Goal: Download file/media

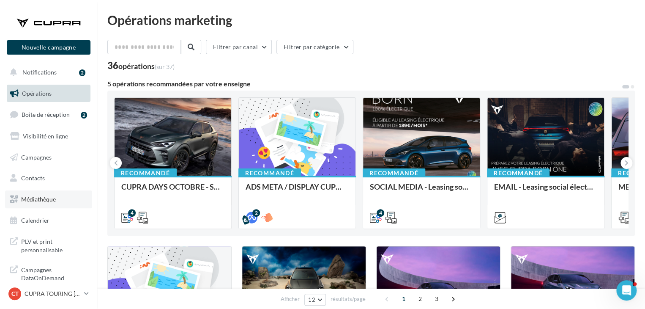
click at [58, 201] on link "Médiathèque" at bounding box center [48, 199] width 87 height 18
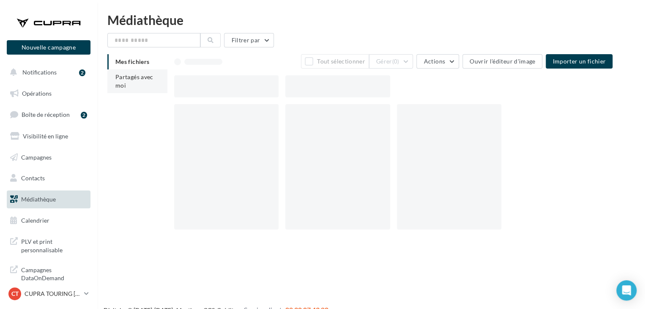
click at [147, 86] on li "Partagés avec moi" at bounding box center [137, 81] width 60 height 24
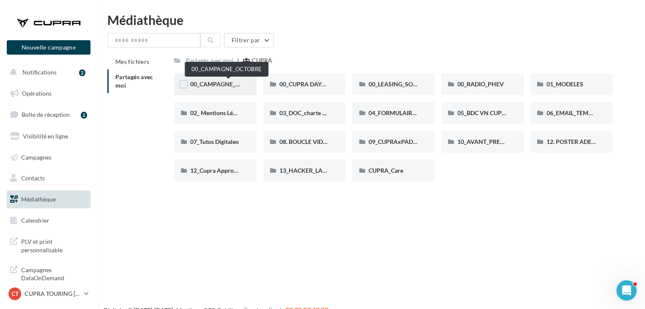
click at [224, 84] on span "00_CAMPAGNE_OCTOBRE" at bounding box center [226, 83] width 72 height 7
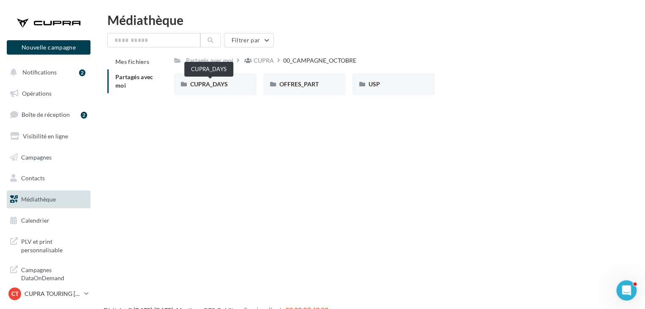
click at [224, 84] on span "CUPRA_DAYS" at bounding box center [209, 83] width 38 height 7
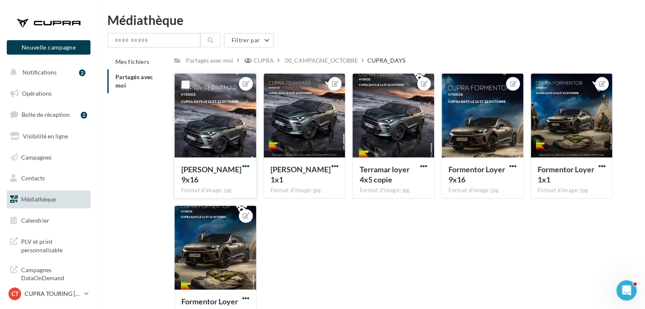
click at [244, 165] on span "button" at bounding box center [245, 165] width 7 height 7
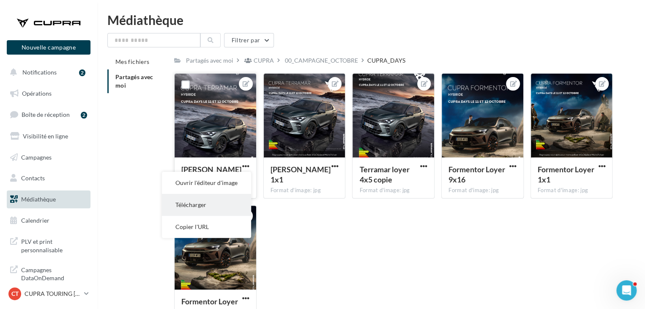
click at [224, 195] on button "Télécharger" at bounding box center [206, 205] width 89 height 22
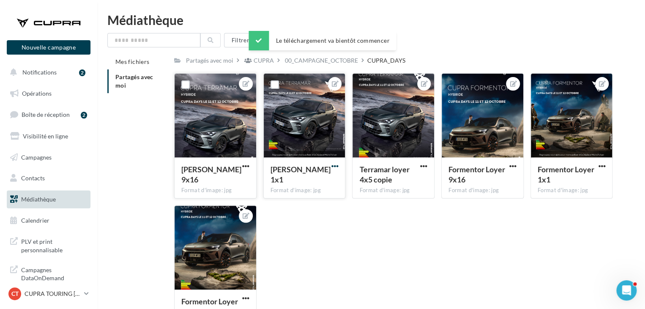
click at [336, 166] on span "button" at bounding box center [334, 165] width 7 height 7
drag, startPoint x: 297, startPoint y: 205, endPoint x: 395, endPoint y: 173, distance: 103.2
click at [298, 204] on button "Télécharger" at bounding box center [295, 205] width 89 height 22
click at [424, 167] on span "button" at bounding box center [423, 165] width 7 height 7
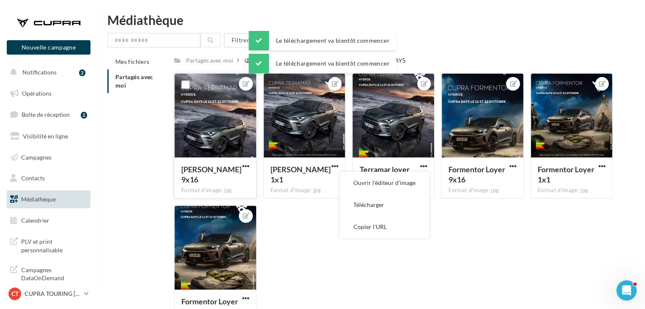
click at [409, 200] on button "Télécharger" at bounding box center [384, 205] width 89 height 22
click at [516, 167] on button "button" at bounding box center [513, 166] width 11 height 8
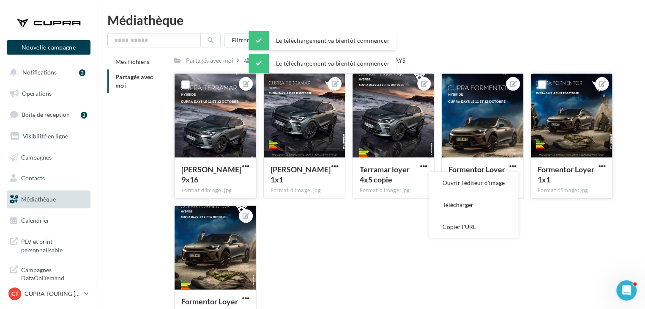
drag, startPoint x: 481, startPoint y: 207, endPoint x: 594, endPoint y: 171, distance: 118.7
click at [482, 206] on button "Télécharger" at bounding box center [473, 205] width 89 height 22
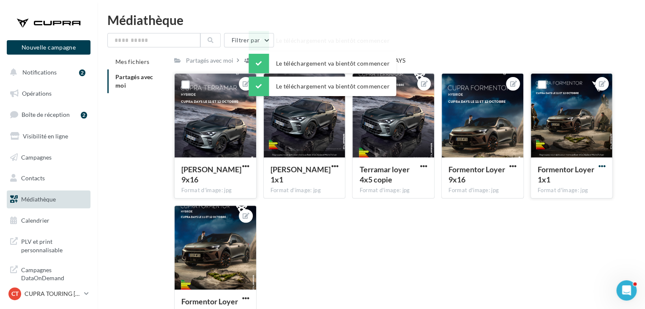
click at [605, 166] on span "button" at bounding box center [601, 165] width 7 height 7
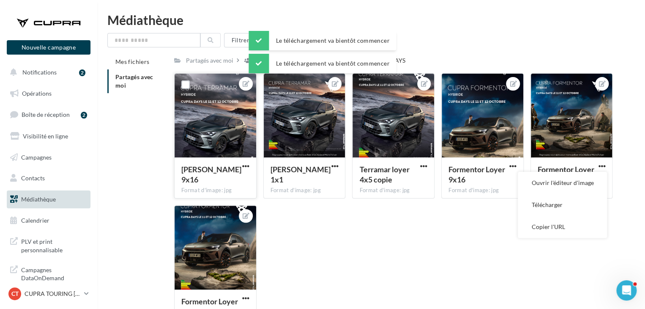
click at [560, 202] on button "Télécharger" at bounding box center [562, 205] width 89 height 22
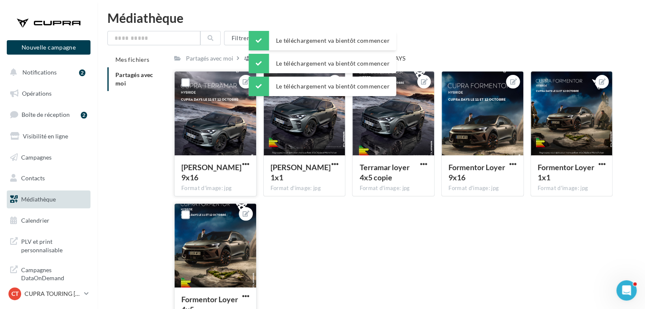
scroll to position [64, 0]
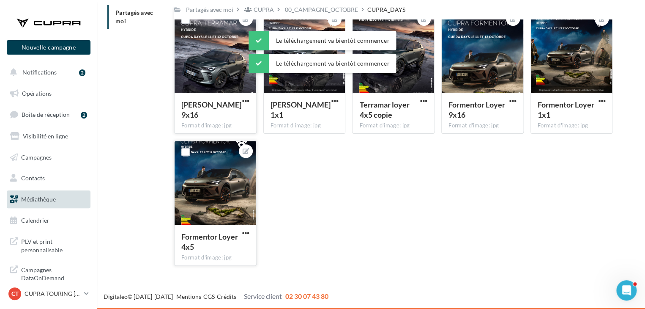
click at [246, 232] on span "button" at bounding box center [245, 232] width 7 height 7
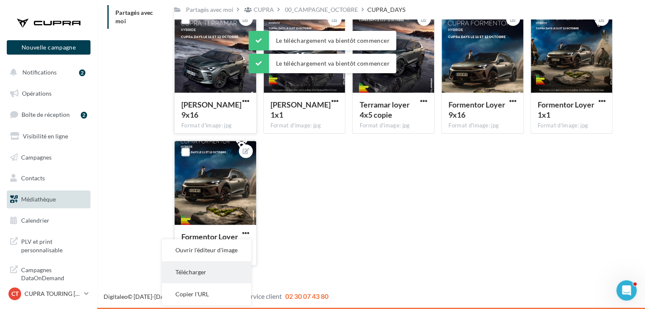
click at [206, 267] on button "Télécharger" at bounding box center [206, 272] width 89 height 22
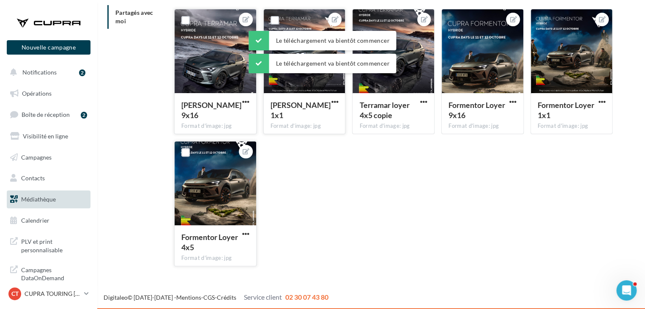
scroll to position [0, 0]
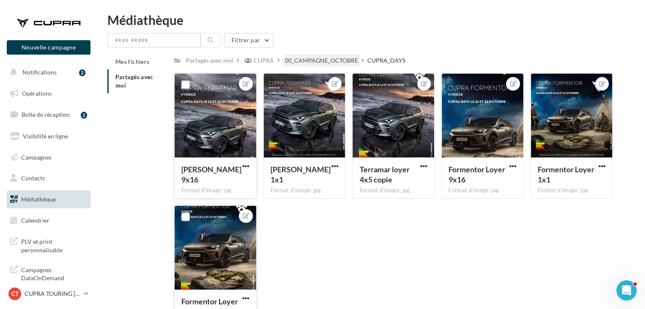
click at [344, 61] on div "00_CAMPAGNE_OCTOBRE" at bounding box center [321, 60] width 73 height 8
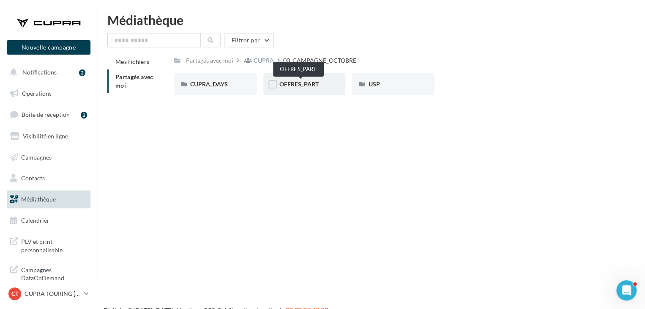
click at [302, 87] on span "OFFRES_PART" at bounding box center [298, 83] width 39 height 7
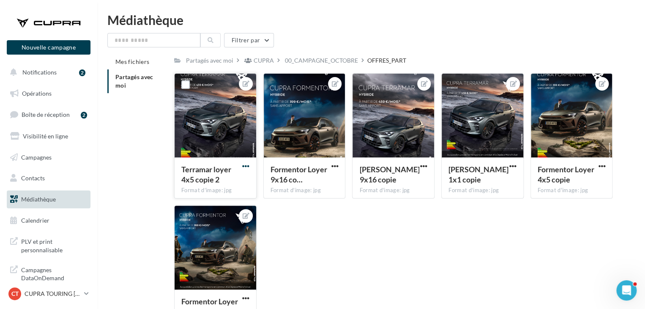
click at [243, 164] on span "button" at bounding box center [245, 165] width 7 height 7
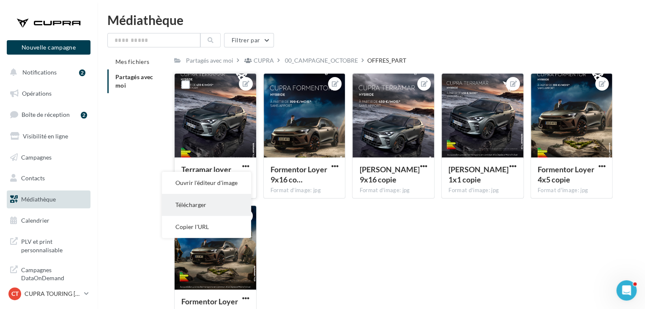
drag, startPoint x: 219, startPoint y: 203, endPoint x: 227, endPoint y: 196, distance: 10.5
click at [219, 202] on button "Télécharger" at bounding box center [206, 205] width 89 height 22
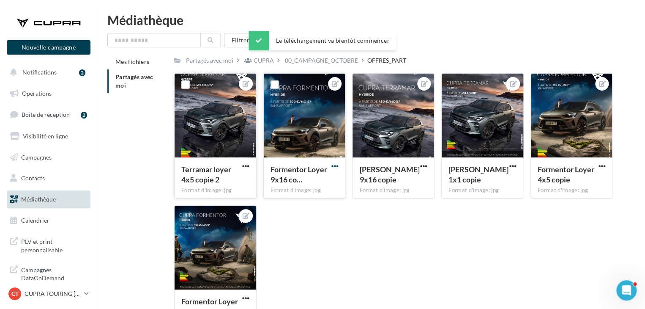
click at [336, 168] on span "button" at bounding box center [334, 165] width 7 height 7
drag, startPoint x: 314, startPoint y: 203, endPoint x: 323, endPoint y: 194, distance: 13.5
click at [314, 202] on button "Télécharger" at bounding box center [295, 205] width 89 height 22
click at [421, 164] on span "button" at bounding box center [423, 165] width 7 height 7
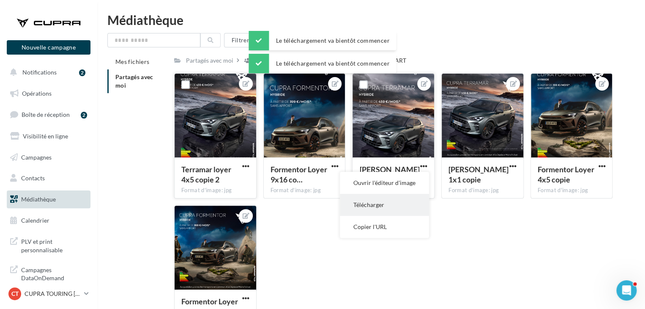
drag, startPoint x: 407, startPoint y: 202, endPoint x: 433, endPoint y: 192, distance: 27.2
click at [407, 202] on button "Télécharger" at bounding box center [384, 205] width 89 height 22
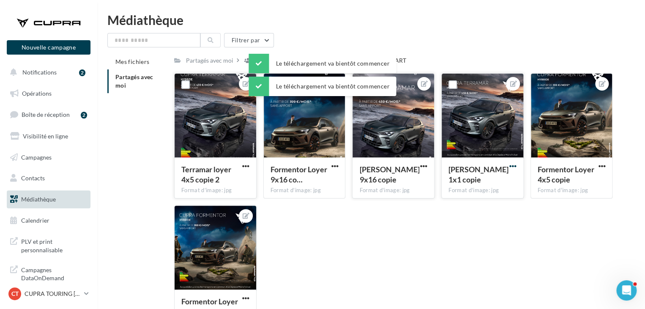
click at [515, 166] on span "button" at bounding box center [512, 165] width 7 height 7
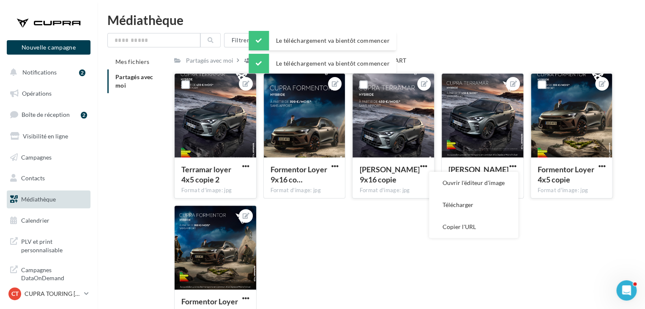
drag, startPoint x: 497, startPoint y: 208, endPoint x: 587, endPoint y: 180, distance: 94.8
click at [497, 207] on button "Télécharger" at bounding box center [473, 205] width 89 height 22
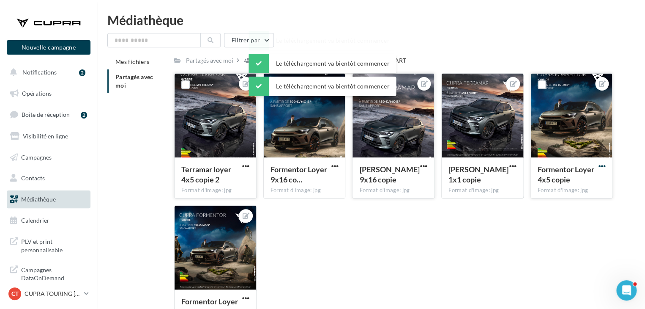
click at [602, 164] on span "button" at bounding box center [601, 165] width 7 height 7
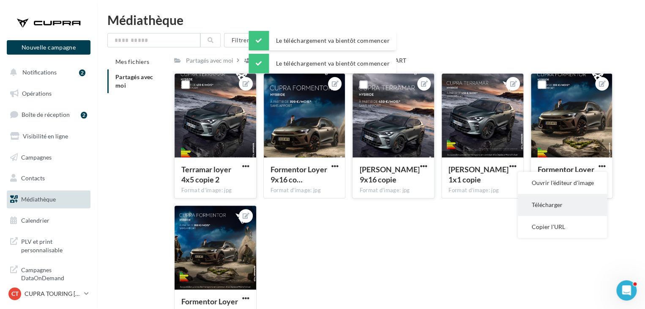
click at [571, 207] on button "Télécharger" at bounding box center [562, 205] width 89 height 22
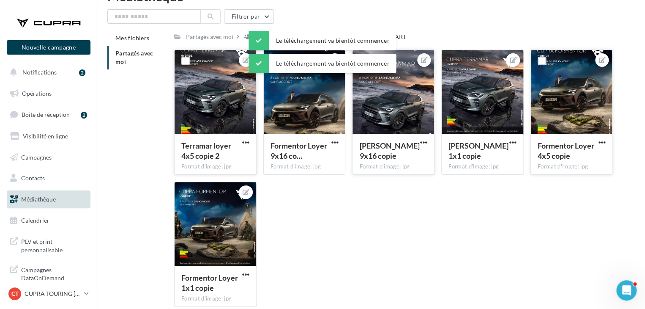
scroll to position [64, 0]
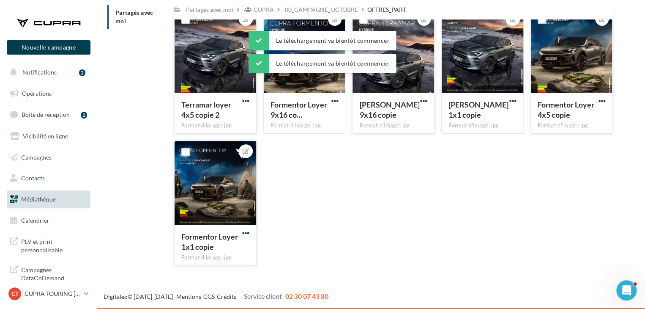
click at [246, 233] on span "button" at bounding box center [245, 232] width 7 height 7
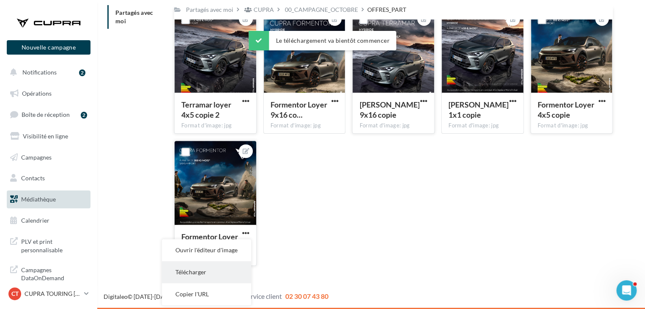
click at [220, 269] on button "Télécharger" at bounding box center [206, 272] width 89 height 22
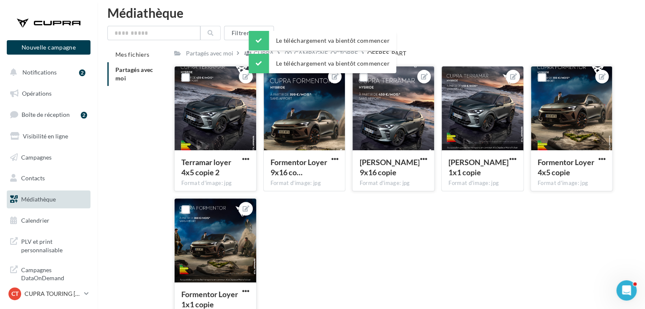
scroll to position [0, 0]
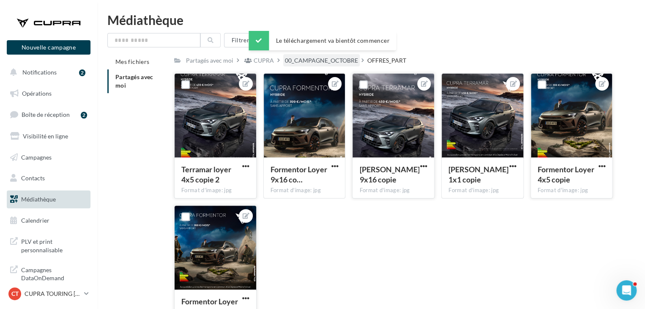
click at [348, 59] on div "00_CAMPAGNE_OCTOBRE" at bounding box center [321, 60] width 73 height 8
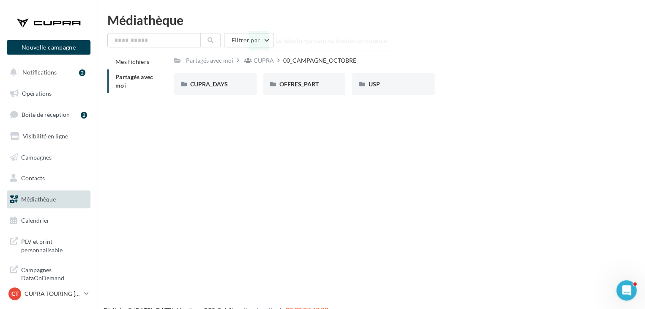
click at [396, 97] on div "CUPRA_DAYS CUPRA_DAYS OFFRES_PART OFFRES_PART USP USP" at bounding box center [396, 87] width 445 height 29
click at [394, 84] on div "USP" at bounding box center [393, 84] width 50 height 8
click at [227, 87] on span "FORMENTOR" at bounding box center [208, 83] width 37 height 7
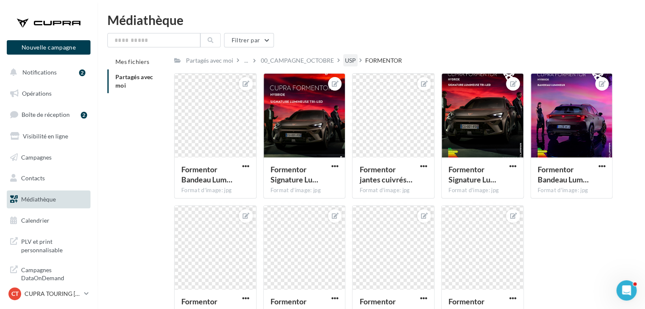
click at [354, 60] on div "USP" at bounding box center [350, 60] width 11 height 8
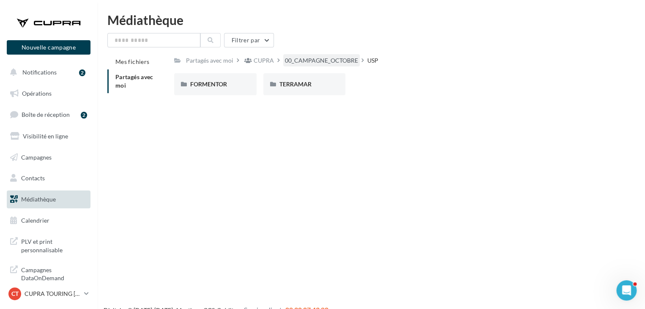
click at [311, 61] on div "00_CAMPAGNE_OCTOBRE" at bounding box center [321, 60] width 73 height 8
click at [293, 61] on div "00_CAMPAGNE_OCTOBRE" at bounding box center [319, 60] width 73 height 8
click at [267, 60] on div "CUPRA" at bounding box center [264, 60] width 20 height 8
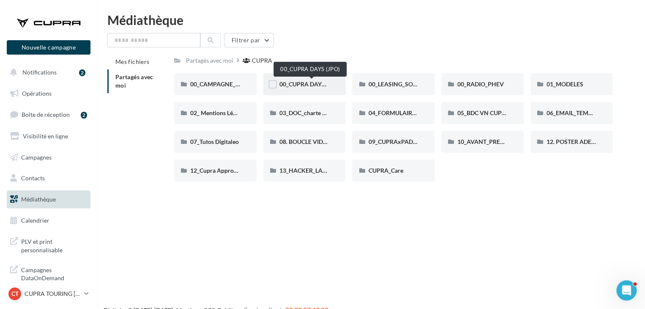
click at [298, 83] on span "00_CUPRA DAYS (JPO)" at bounding box center [309, 83] width 61 height 7
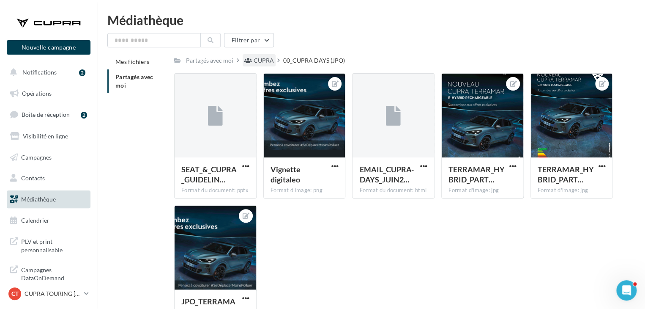
click at [264, 60] on div "CUPRA" at bounding box center [264, 60] width 20 height 8
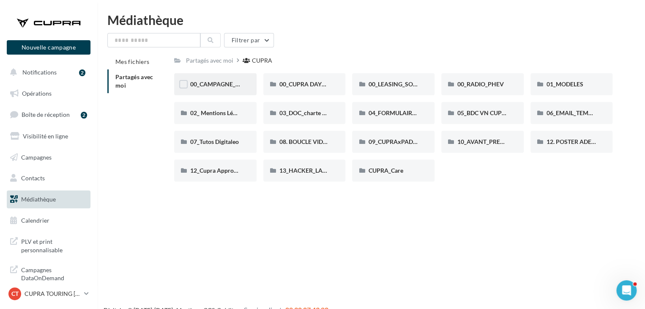
click at [227, 82] on span "00_CAMPAGNE_OCTOBRE" at bounding box center [226, 83] width 72 height 7
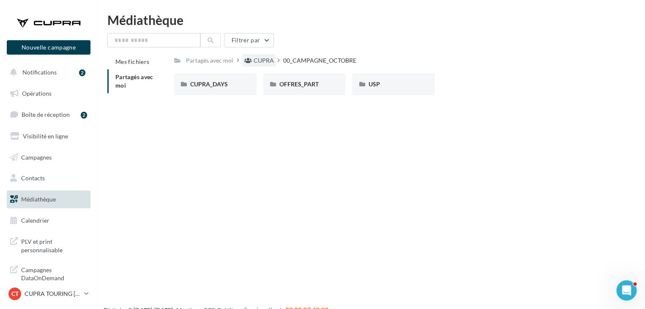
click at [262, 59] on div "CUPRA" at bounding box center [264, 60] width 20 height 8
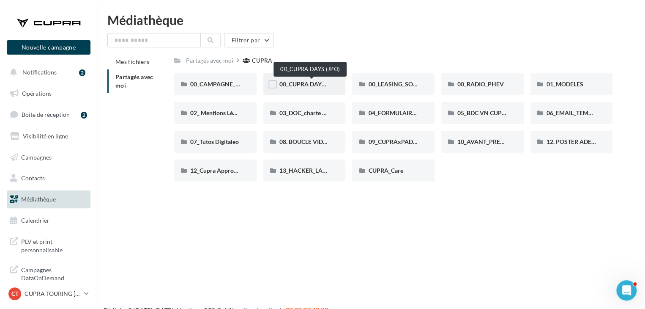
click at [302, 83] on span "00_CUPRA DAYS (JPO)" at bounding box center [309, 83] width 61 height 7
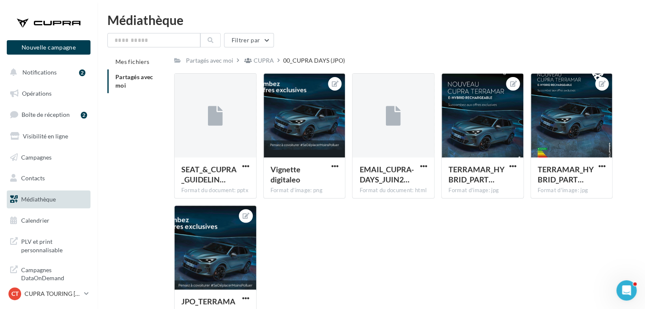
click at [274, 62] on div "CUPRA" at bounding box center [259, 60] width 33 height 12
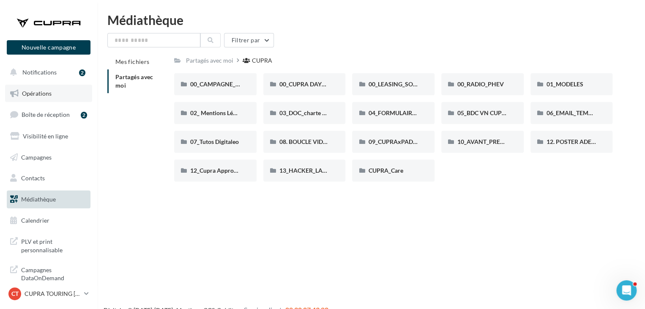
click at [49, 86] on link "Opérations" at bounding box center [48, 94] width 87 height 18
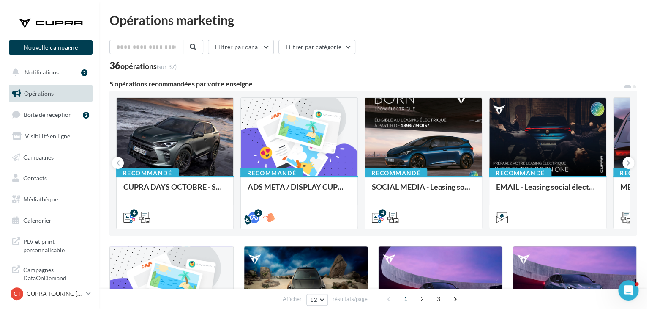
scroll to position [85, 0]
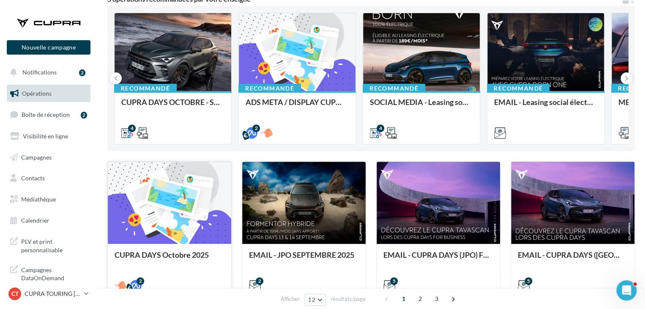
click at [179, 247] on div "CUPRA DAYS Octobre 2025" at bounding box center [169, 269] width 123 height 52
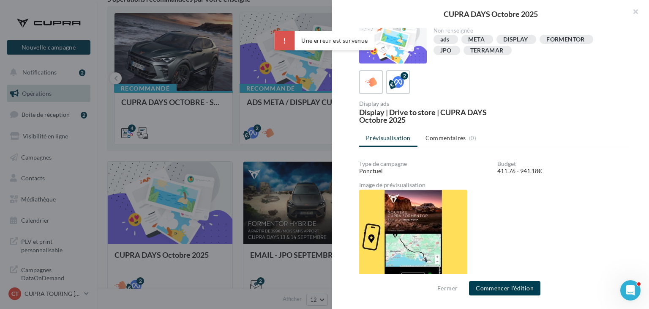
scroll to position [10, 0]
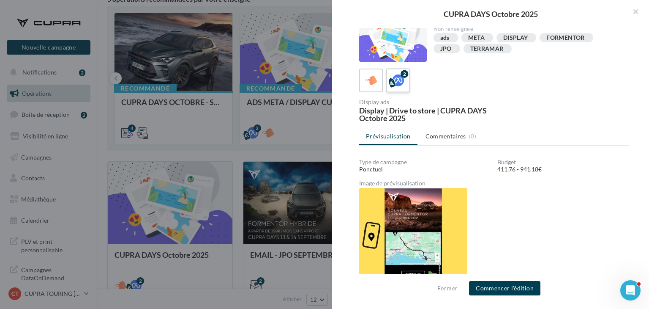
click at [395, 81] on icon at bounding box center [398, 80] width 12 height 12
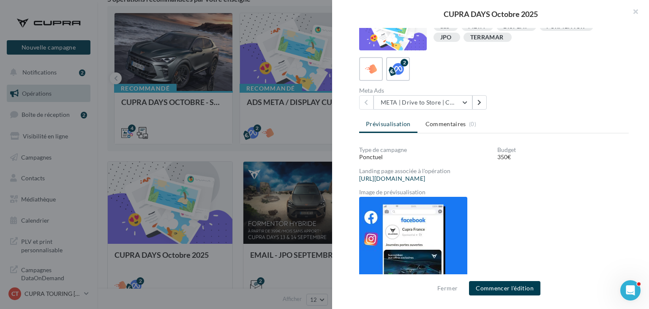
scroll to position [30, 0]
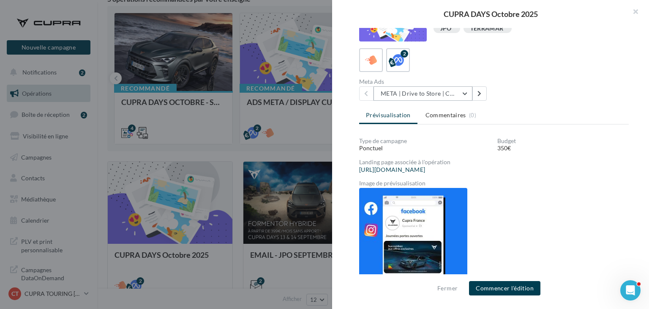
click at [417, 88] on button "META | Drive to Store | CUPRA DAYS Octobre 2025" at bounding box center [423, 93] width 99 height 14
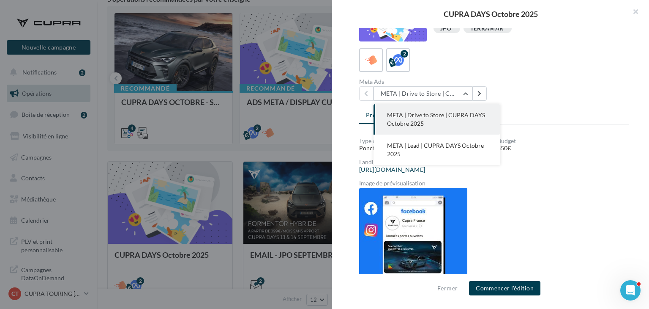
click at [374, 59] on icon at bounding box center [371, 60] width 12 height 12
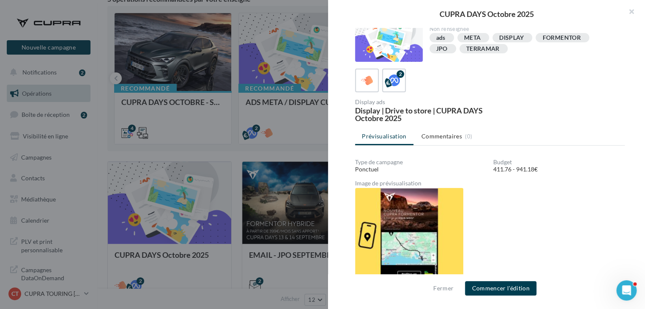
drag, startPoint x: 292, startPoint y: 153, endPoint x: 281, endPoint y: 151, distance: 11.1
click at [292, 153] on div at bounding box center [322, 154] width 645 height 309
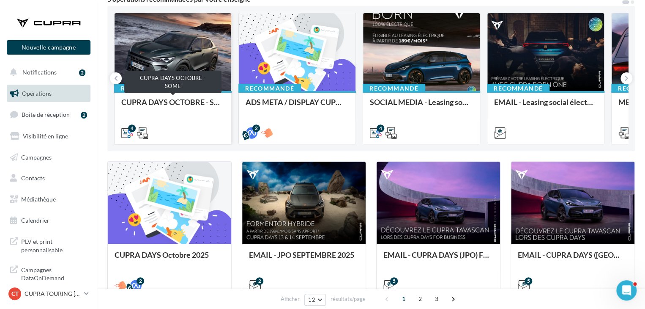
click at [186, 101] on div "CUPRA DAYS OCTOBRE - SOME" at bounding box center [172, 106] width 103 height 17
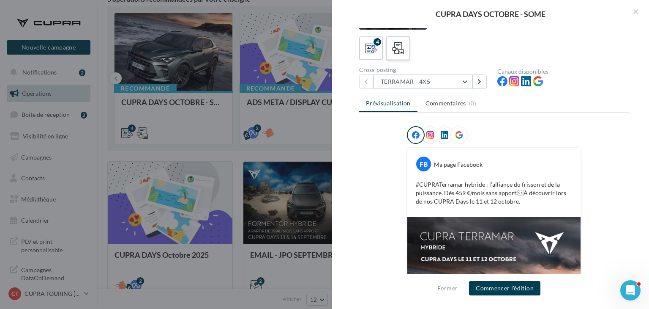
click at [393, 49] on icon at bounding box center [398, 48] width 12 height 12
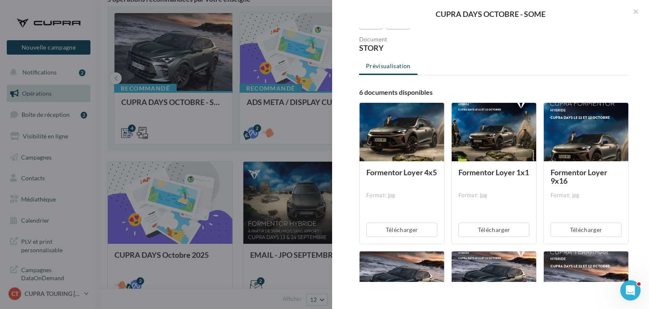
scroll to position [42, 0]
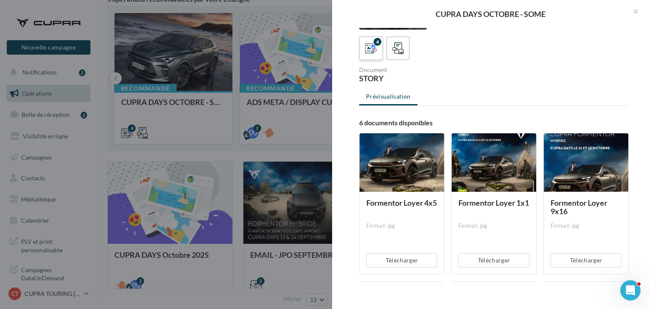
click at [377, 48] on div "4" at bounding box center [371, 49] width 16 height 16
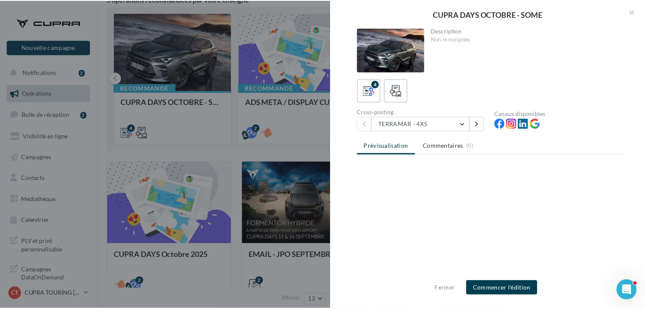
scroll to position [0, 0]
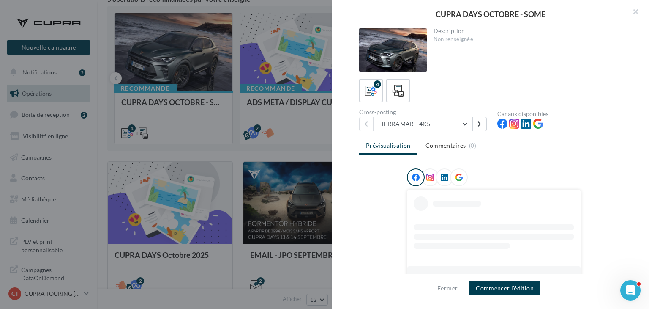
click at [415, 125] on button "TERRAMAR - 4X5" at bounding box center [423, 124] width 99 height 14
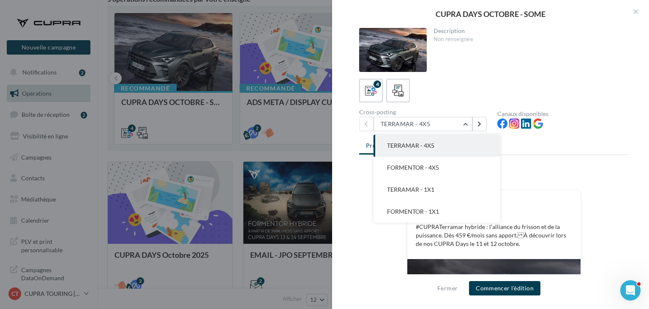
click at [448, 83] on div "4" at bounding box center [494, 91] width 270 height 24
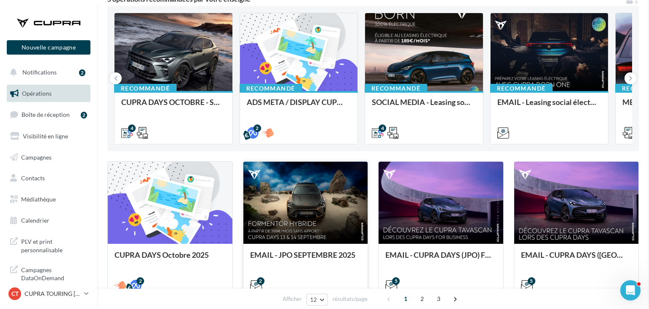
drag, startPoint x: 261, startPoint y: 175, endPoint x: 254, endPoint y: 177, distance: 7.1
